Goal: Task Accomplishment & Management: Manage account settings

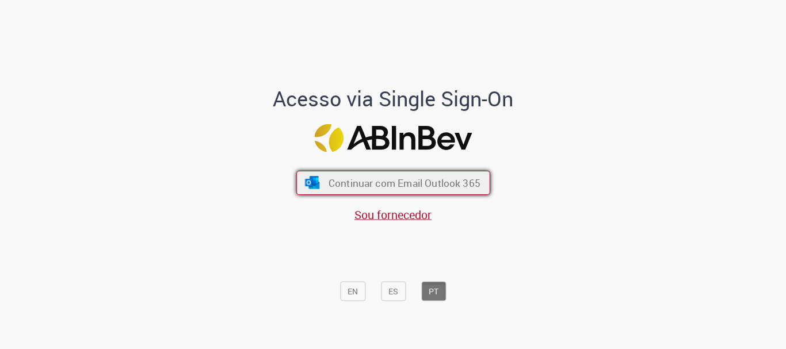
drag, startPoint x: 364, startPoint y: 180, endPoint x: 377, endPoint y: 184, distance: 13.1
click at [374, 184] on span "Continuar com Email Outlook 365" at bounding box center [404, 183] width 152 height 13
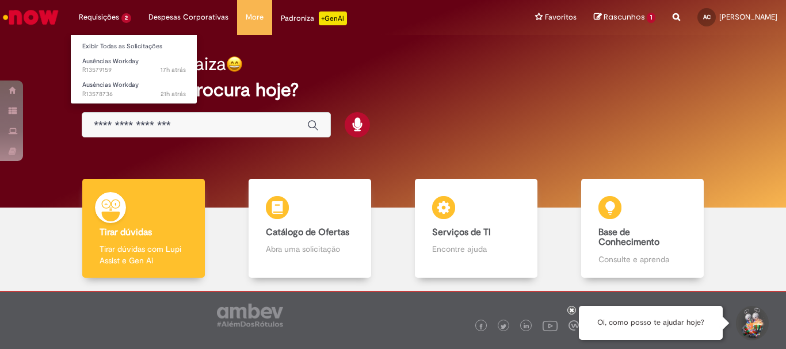
click at [89, 12] on li "Requisições 2 Exibir Todas as Solicitações Ausências Workday 17h atrás 17 horas…" at bounding box center [105, 17] width 70 height 35
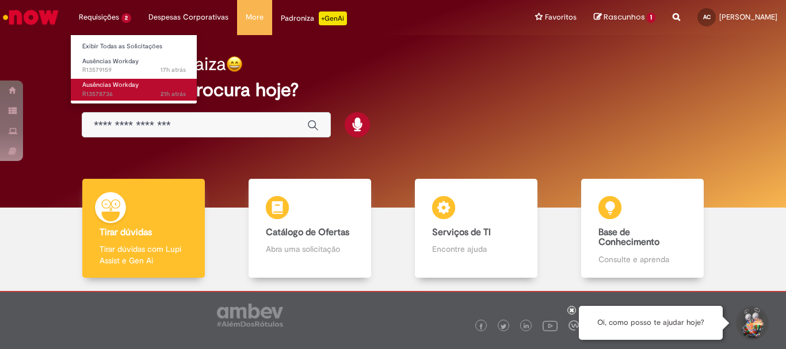
click at [120, 84] on span "Ausências Workday" at bounding box center [110, 85] width 56 height 9
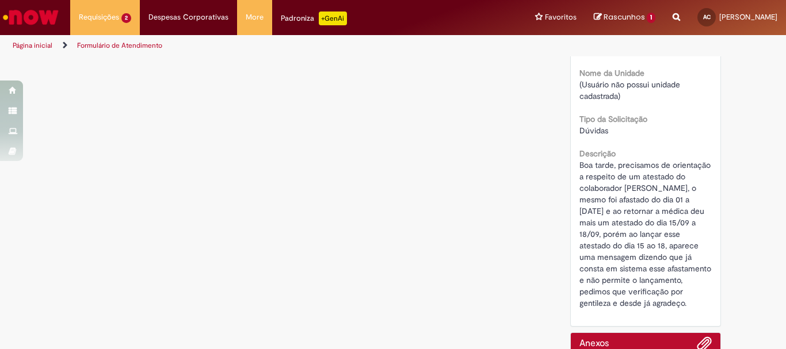
scroll to position [181, 0]
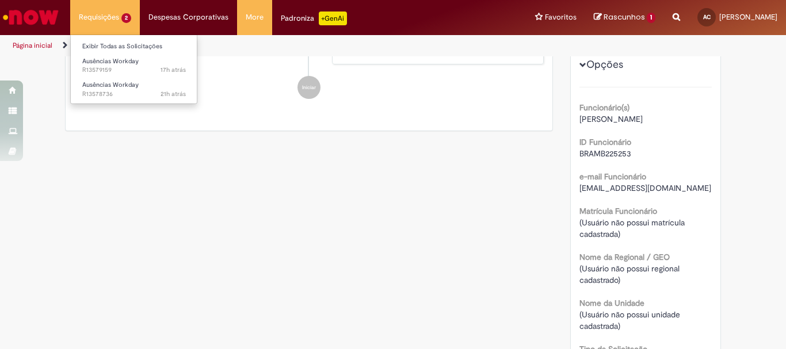
click at [100, 17] on li "Requisições 2 Exibir Todas as Solicitações Ausências Workday 17h atrás 17 horas…" at bounding box center [105, 17] width 70 height 35
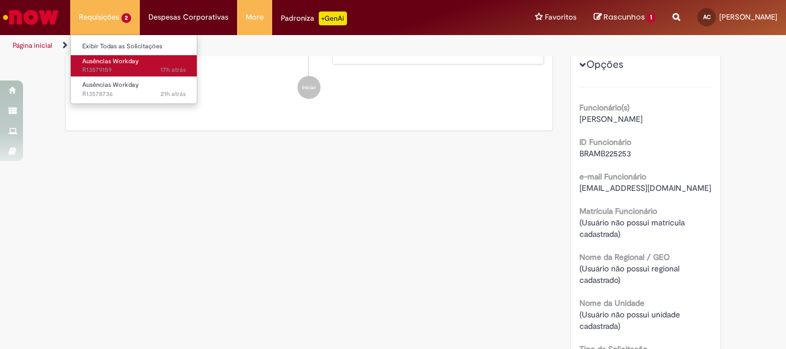
click at [100, 64] on span "Ausências Workday" at bounding box center [110, 61] width 56 height 9
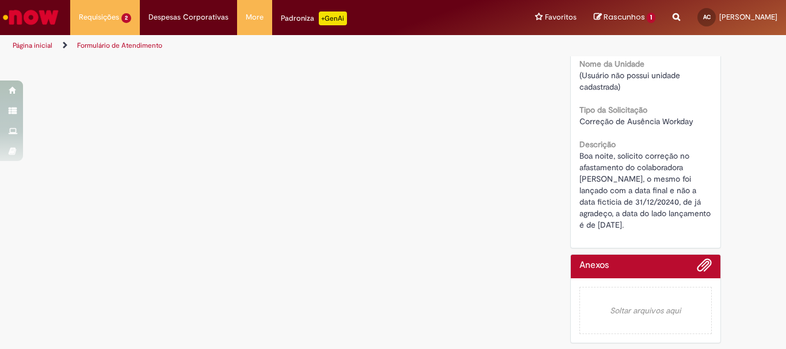
scroll to position [133, 0]
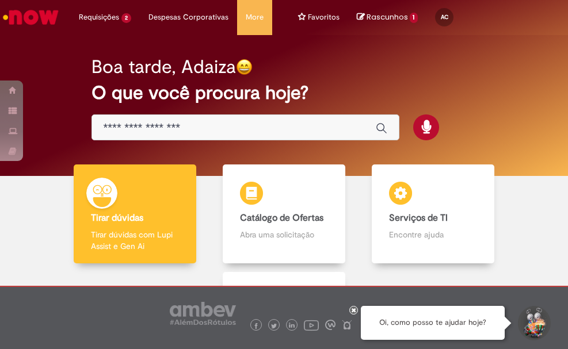
click at [528, 88] on div "Boa tarde, Adaiza O que você procura hoje?" at bounding box center [284, 105] width 551 height 141
click at [509, 59] on div "Boa tarde, Adaiza O que você procura hoje?" at bounding box center [284, 105] width 551 height 141
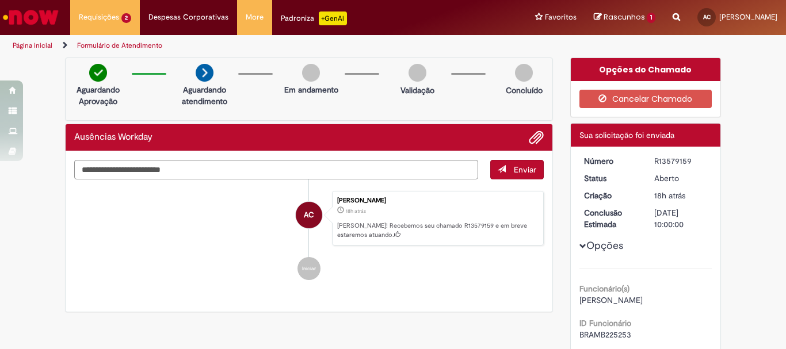
click at [206, 270] on li "Iniciar" at bounding box center [309, 268] width 470 height 23
